Goal: Transaction & Acquisition: Purchase product/service

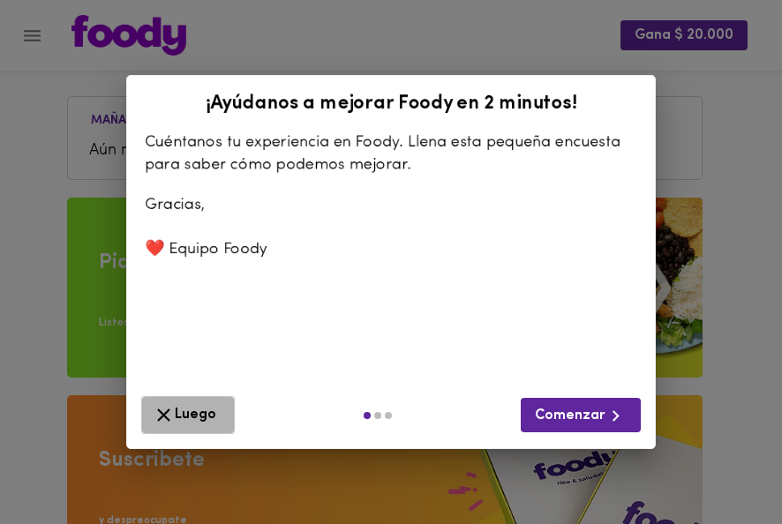
click at [195, 417] on span "Luego" at bounding box center [188, 415] width 71 height 22
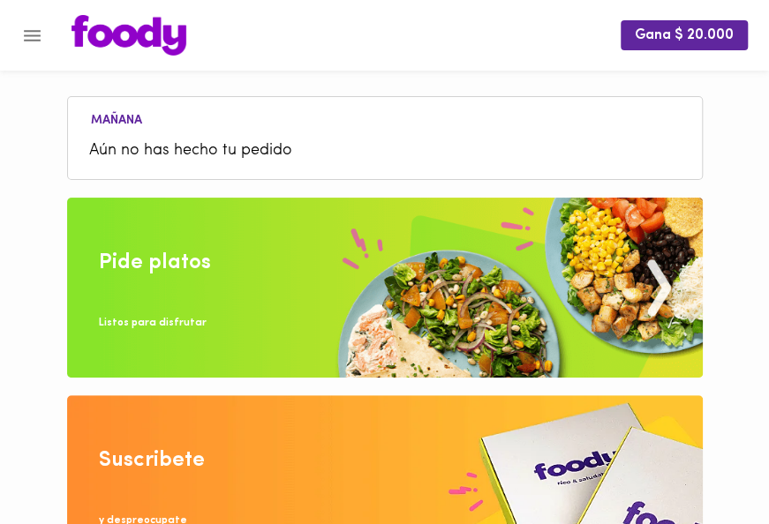
click at [272, 272] on img at bounding box center [384, 288] width 635 height 180
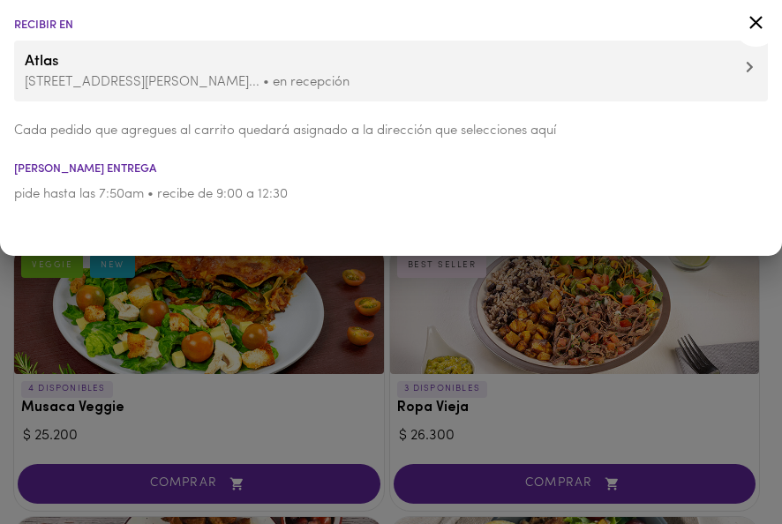
click at [762, 23] on icon at bounding box center [756, 22] width 22 height 22
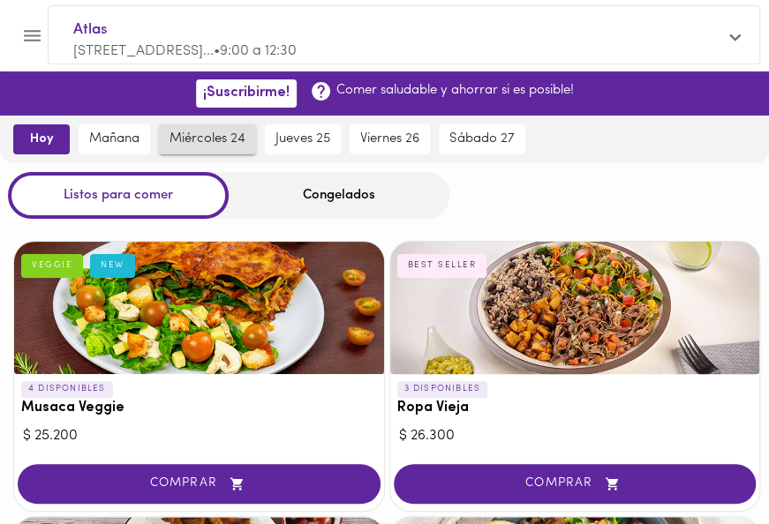
click at [203, 134] on span "miércoles 24" at bounding box center [207, 139] width 76 height 16
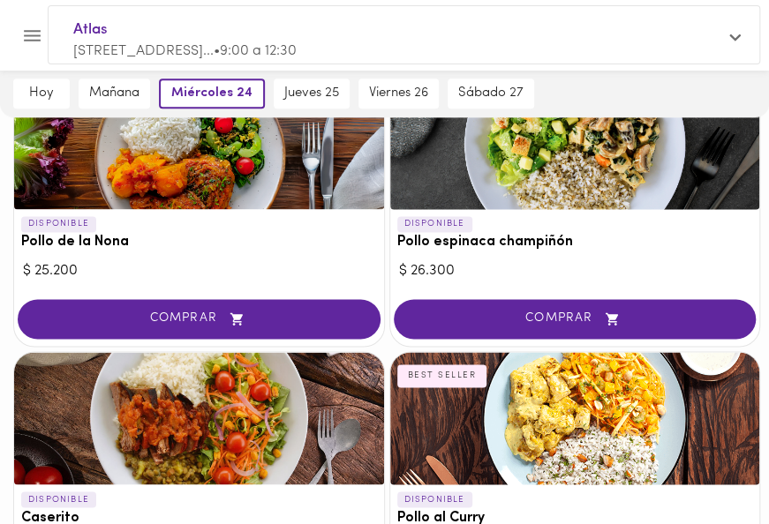
scroll to position [735, 0]
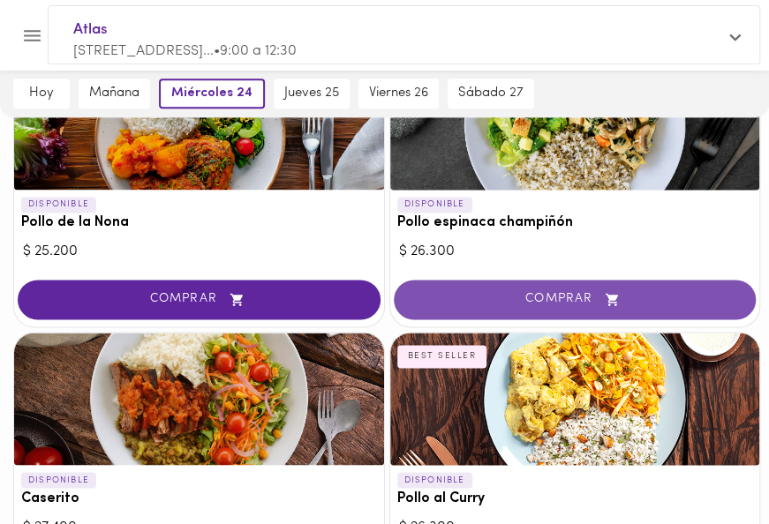
click at [552, 302] on span "COMPRAR" at bounding box center [575, 299] width 319 height 15
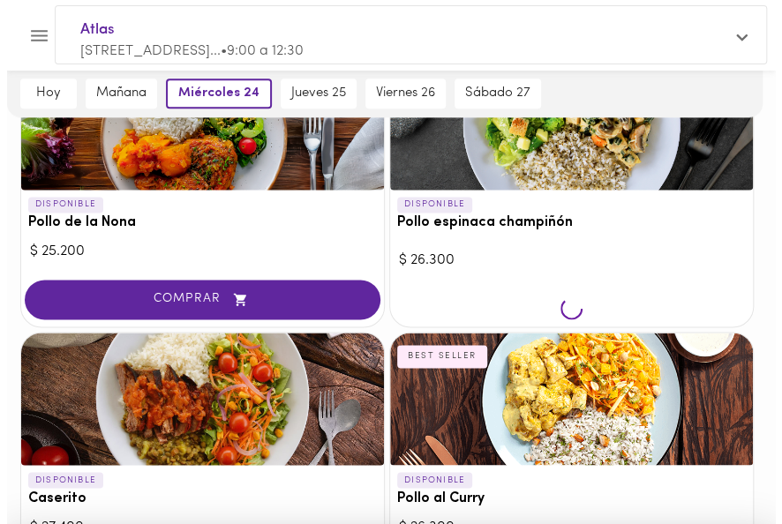
scroll to position [736, 0]
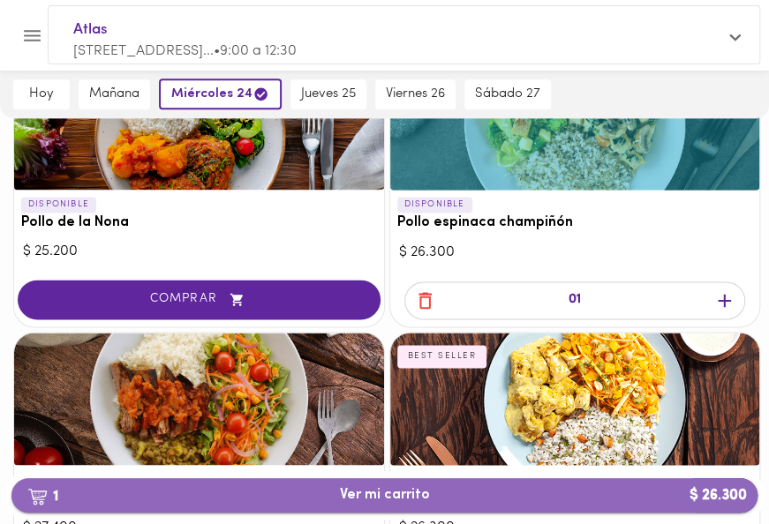
click at [473, 505] on button "1 Ver mi carrito $ 26.300" at bounding box center [384, 495] width 746 height 34
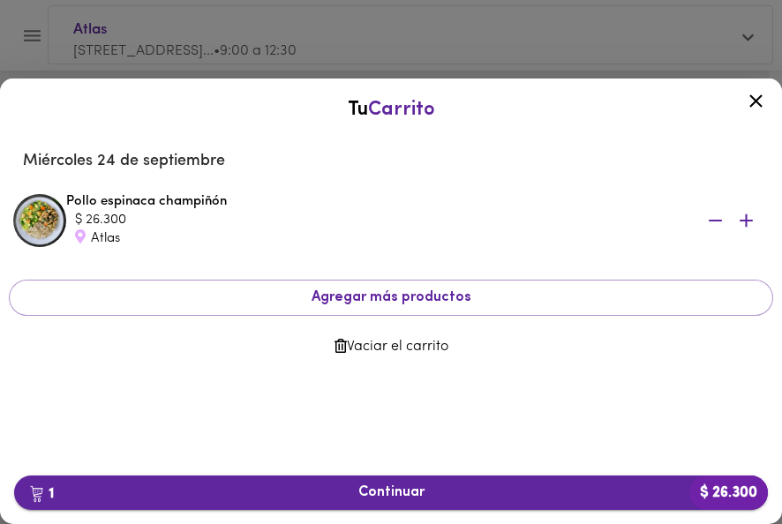
click at [404, 499] on span "1 Continuar $ 26.300" at bounding box center [390, 492] width 725 height 17
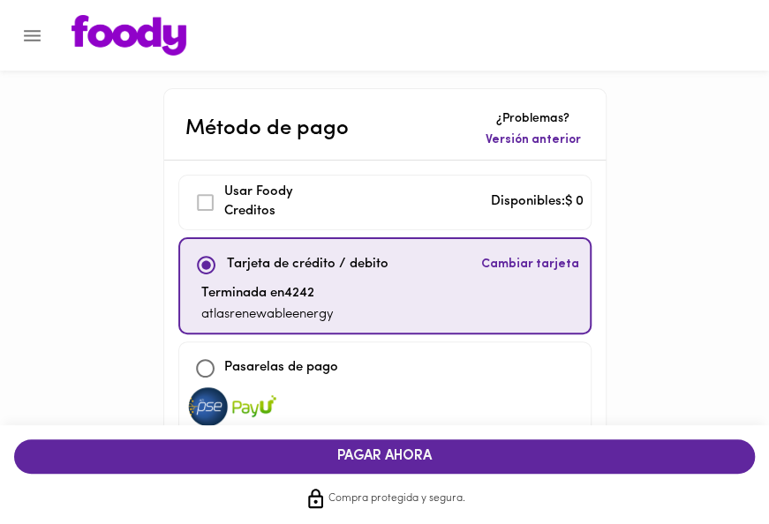
click at [399, 459] on span "PAGAR AHORA" at bounding box center [384, 456] width 705 height 17
